Goal: Task Accomplishment & Management: Use online tool/utility

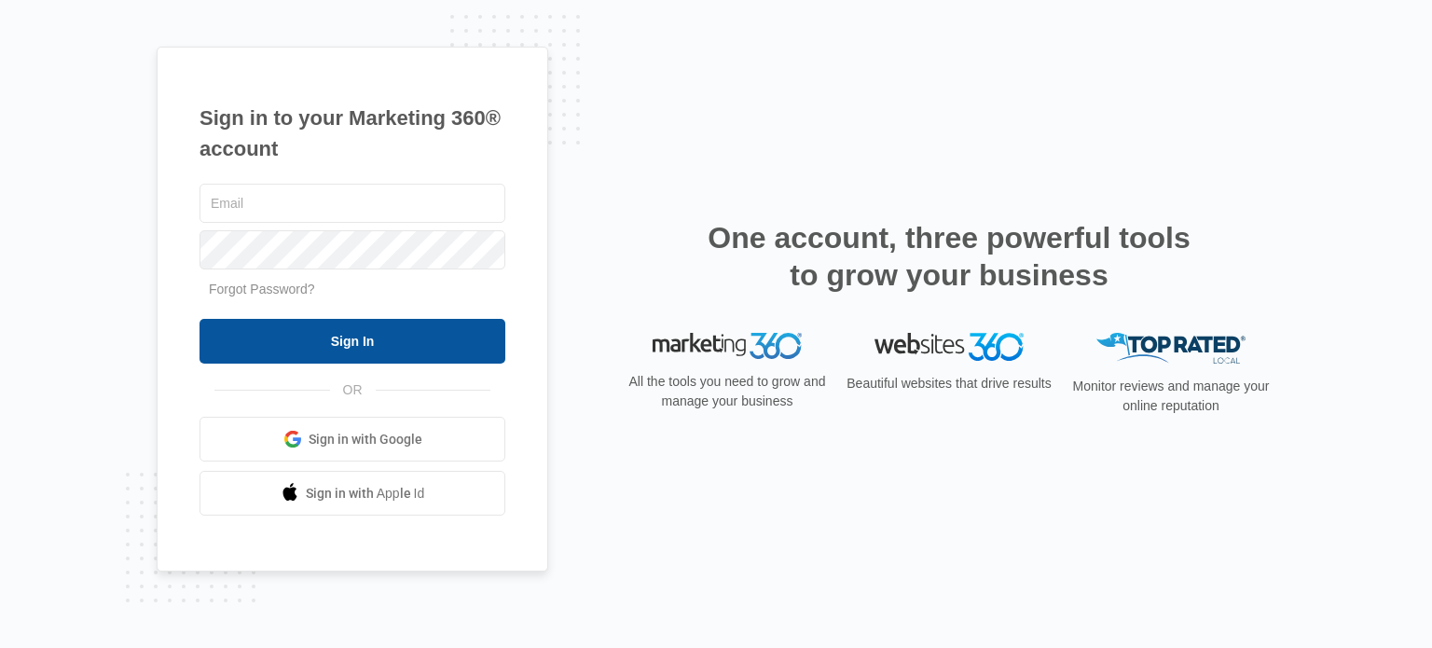
type input "[EMAIL_ADDRESS][DOMAIN_NAME]"
click at [451, 344] on input "Sign In" at bounding box center [352, 341] width 306 height 45
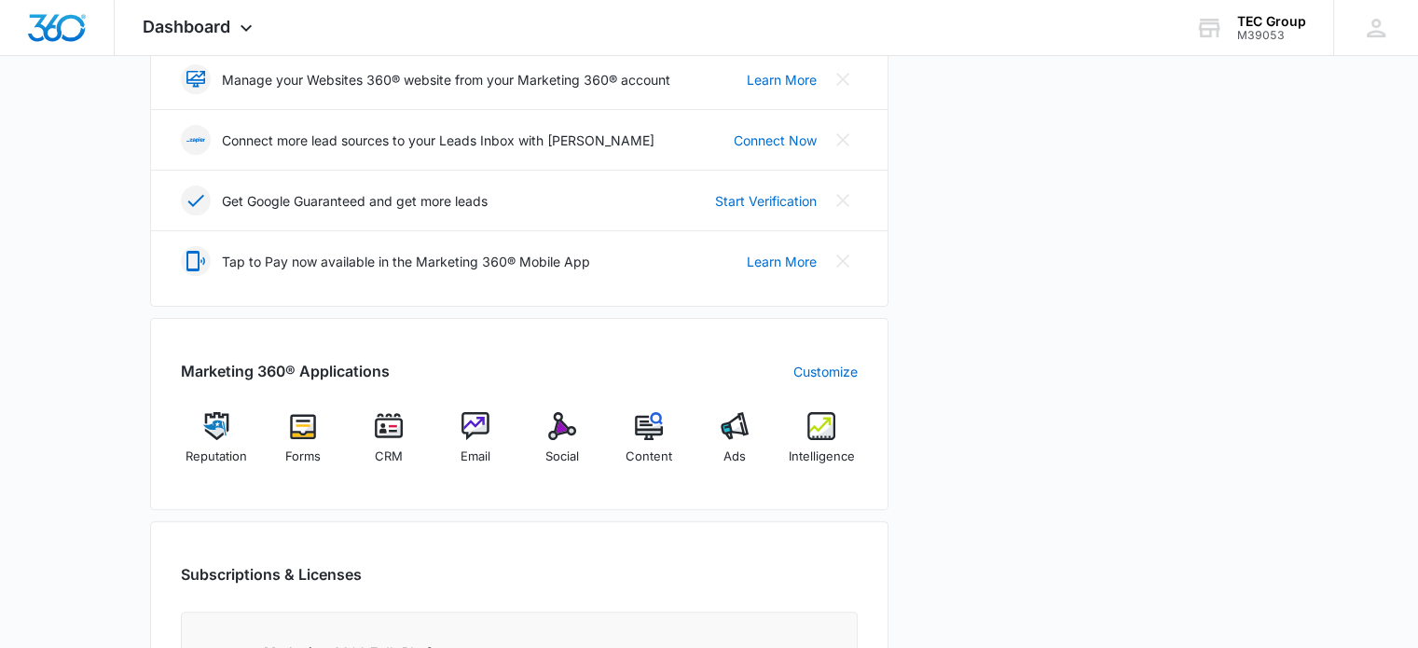
scroll to position [559, 0]
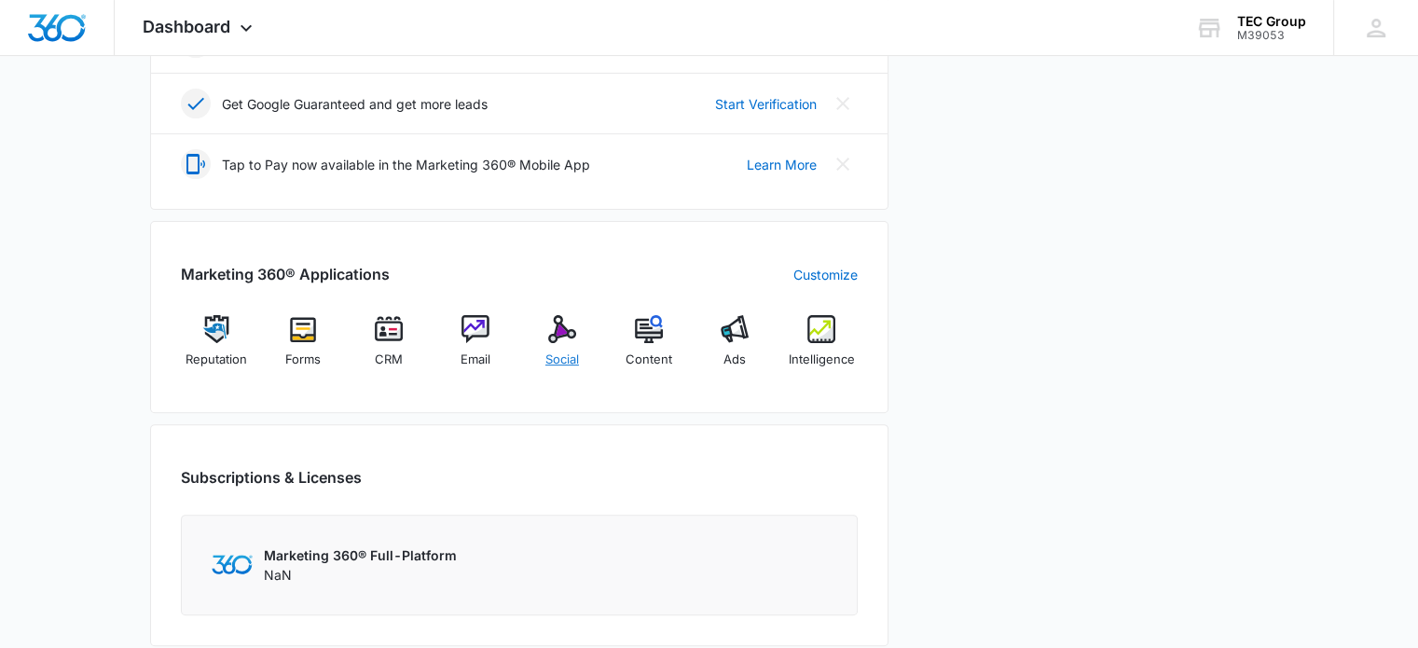
click at [580, 359] on div "Social" at bounding box center [563, 348] width 72 height 67
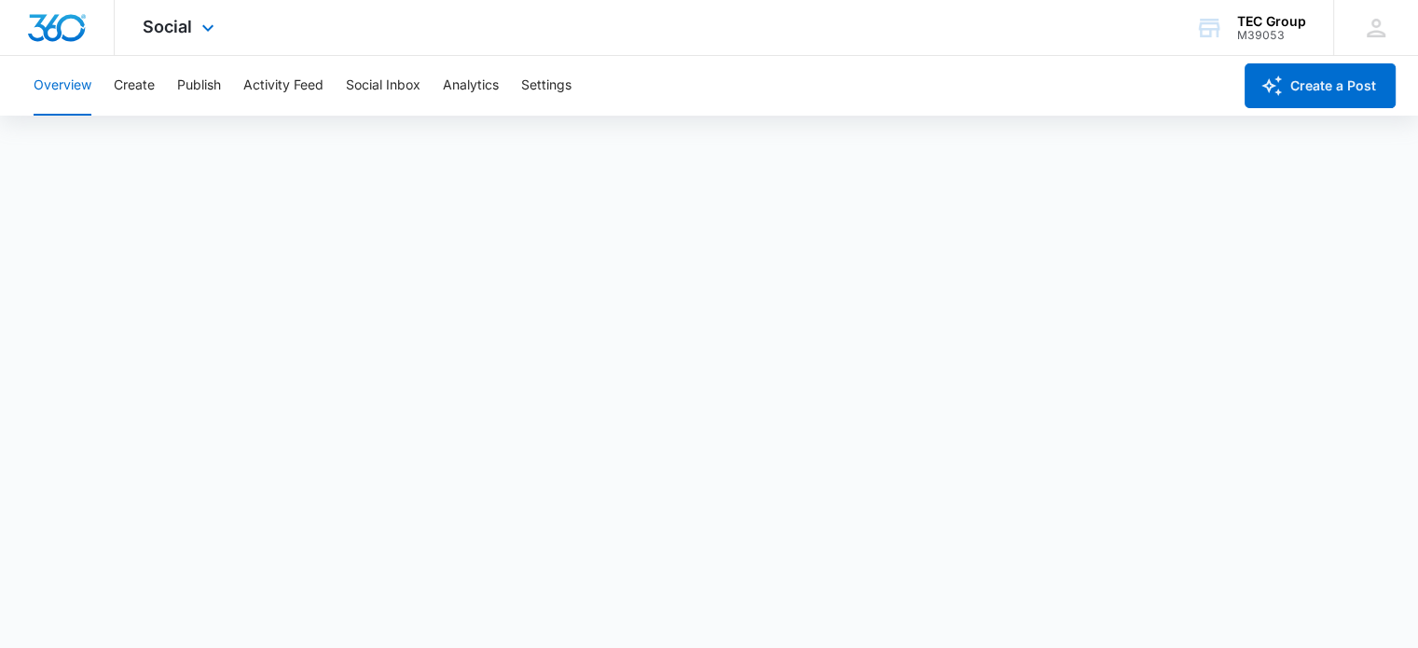
scroll to position [5, 0]
click at [1286, 13] on div "TEC Group M39053 Your Accounts View All" at bounding box center [1250, 27] width 166 height 55
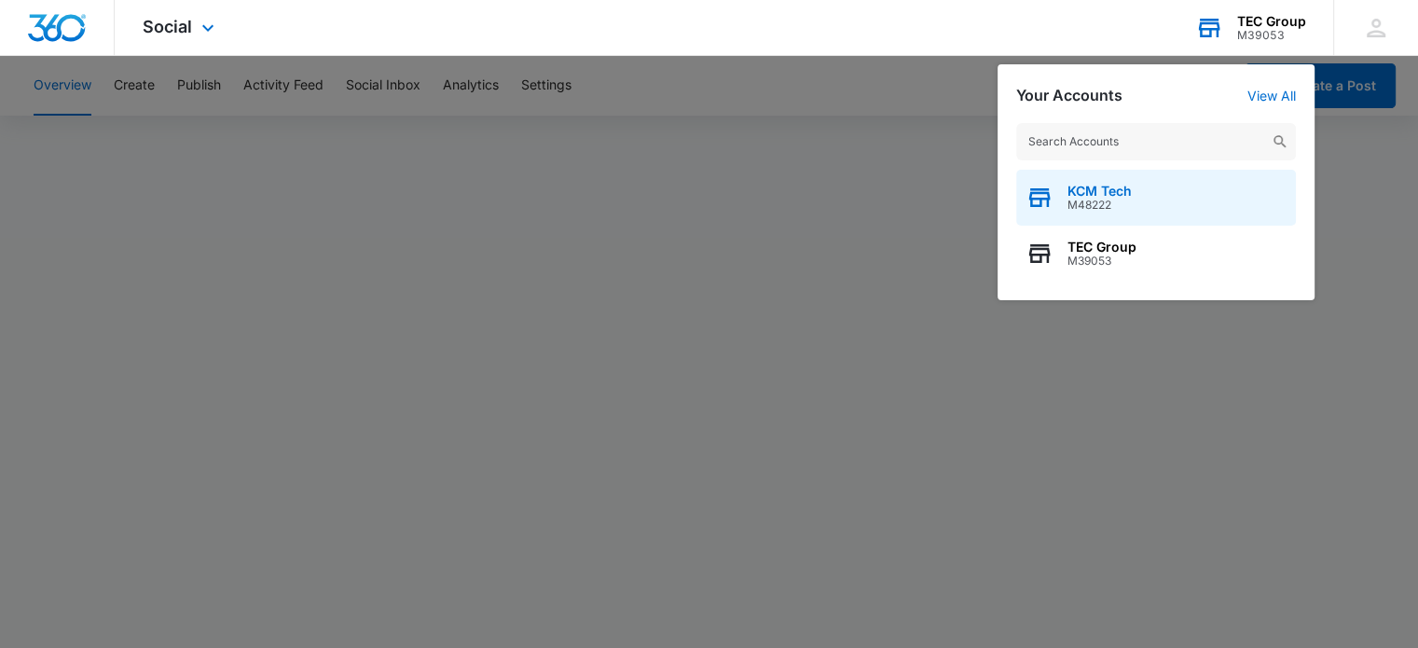
click at [1105, 194] on span "KCM Tech" at bounding box center [1099, 191] width 64 height 15
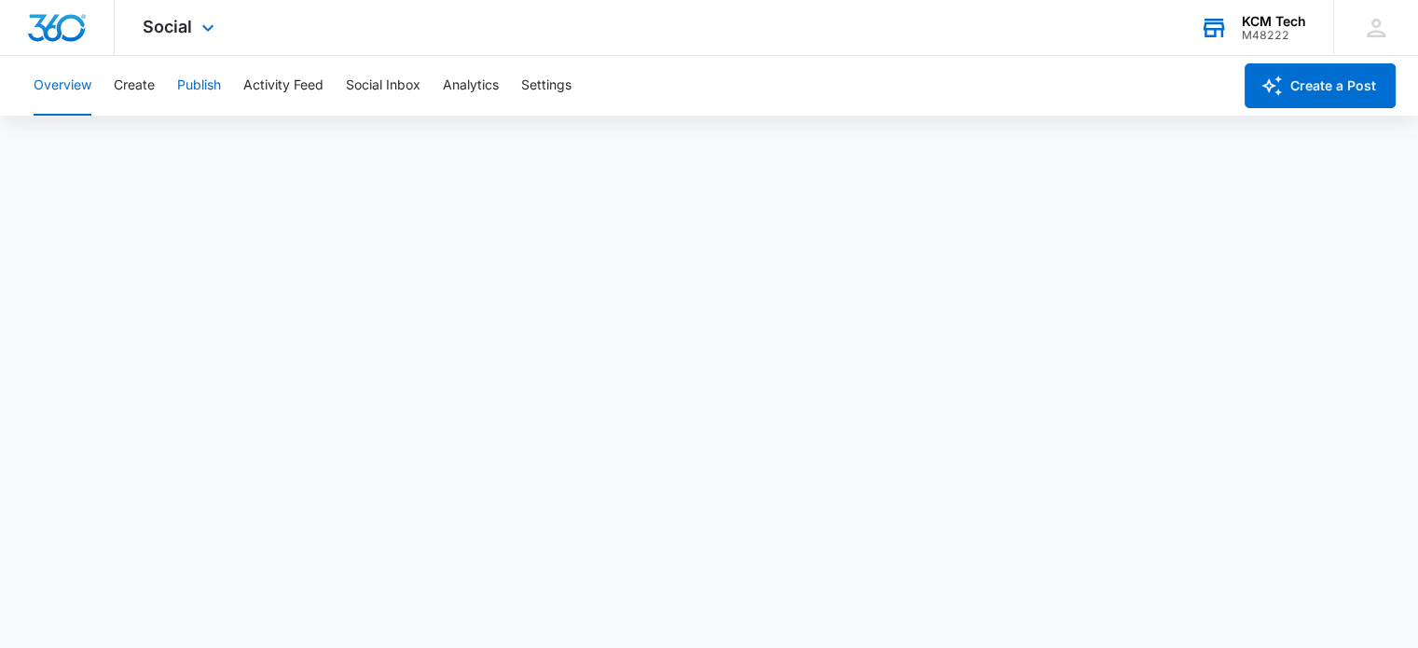
click at [218, 77] on button "Publish" at bounding box center [199, 86] width 44 height 60
